Goal: Register for event/course

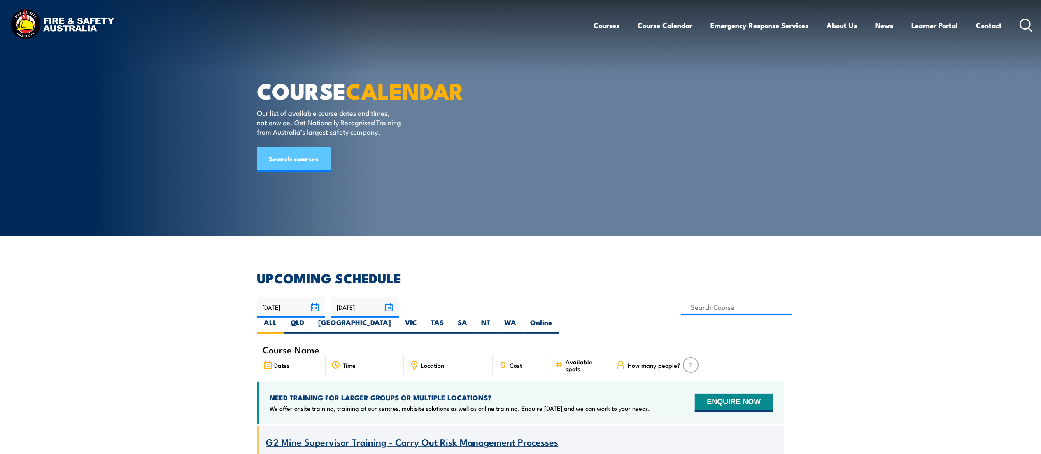
click at [292, 172] on link "Search courses" at bounding box center [294, 159] width 74 height 25
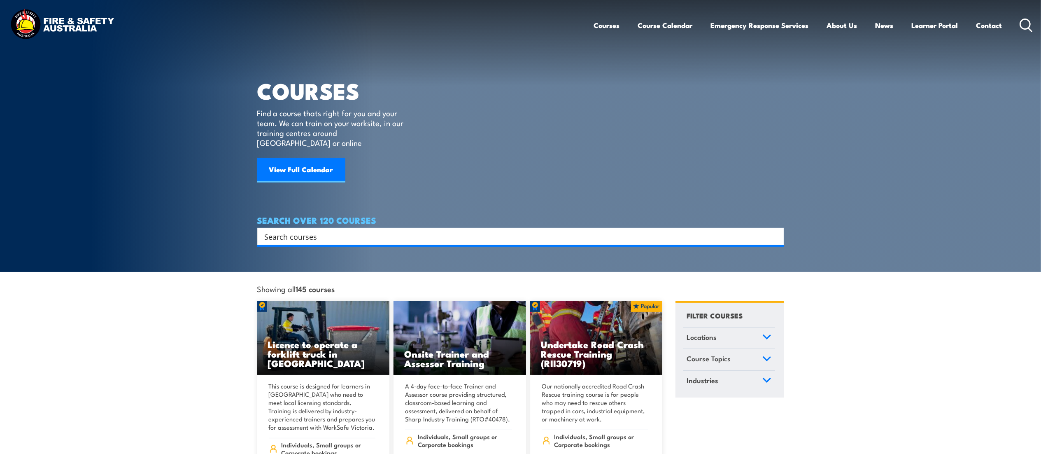
click at [312, 230] on input "Search input" at bounding box center [515, 236] width 501 height 12
type input "Fire Warden"
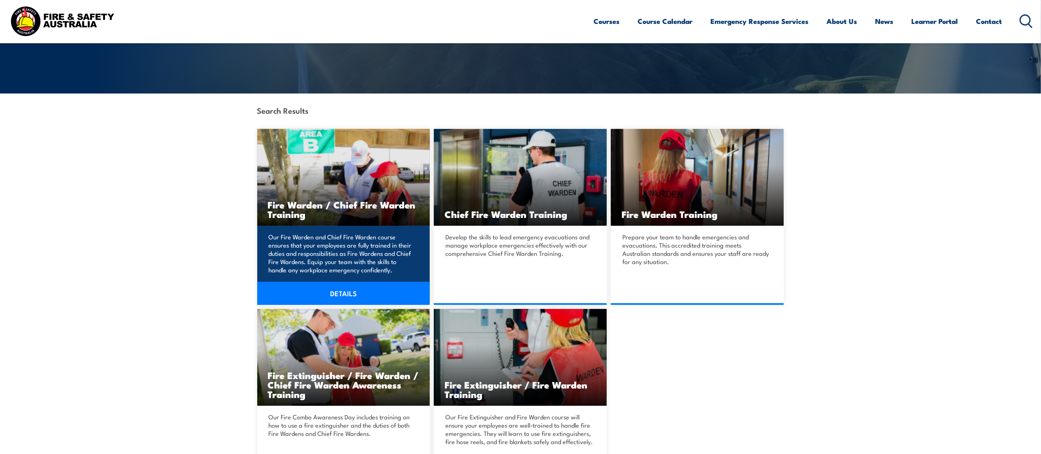
scroll to position [143, 0]
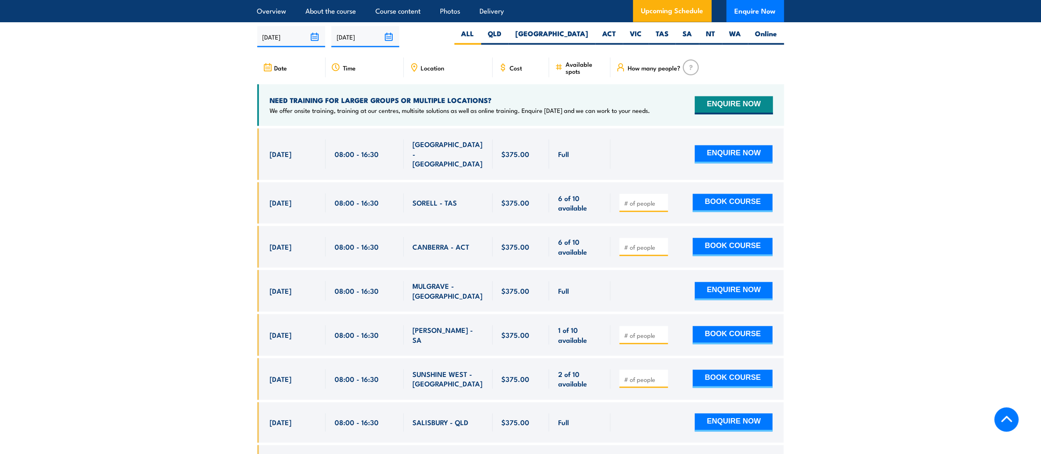
scroll to position [1458, 0]
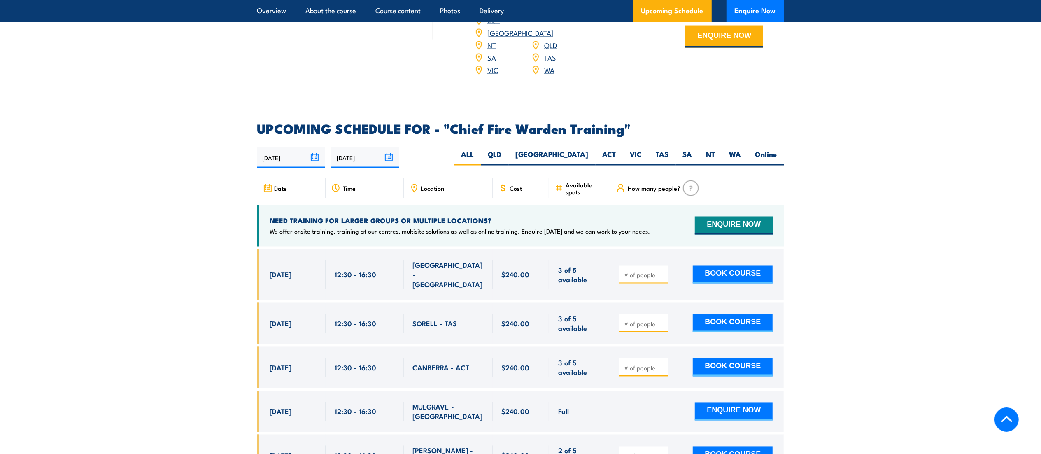
scroll to position [1420, 0]
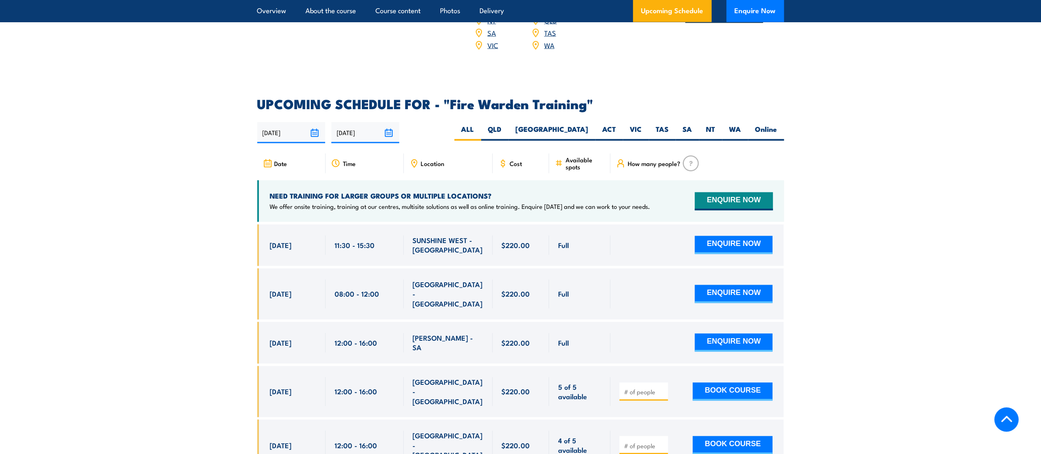
scroll to position [1590, 0]
